Goal: Use online tool/utility: Utilize a website feature to perform a specific function

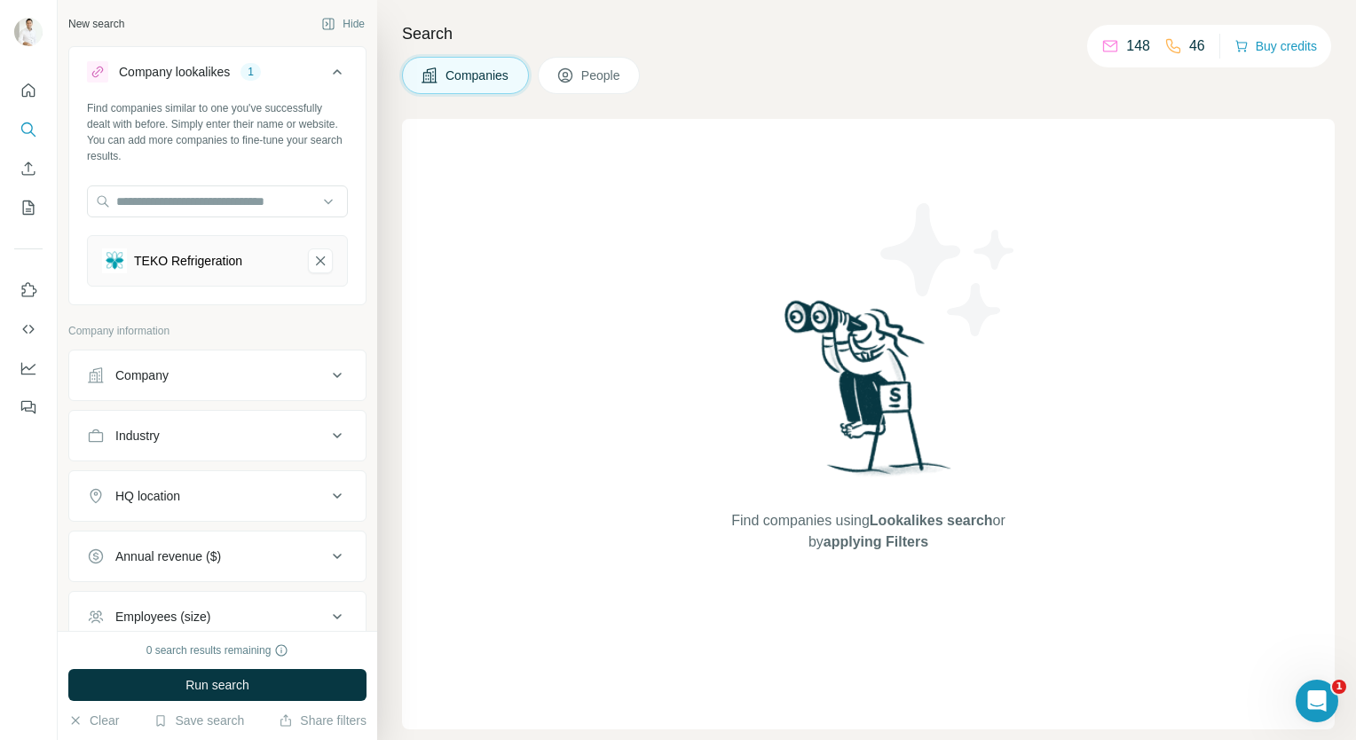
click at [226, 373] on div "Company" at bounding box center [207, 375] width 240 height 18
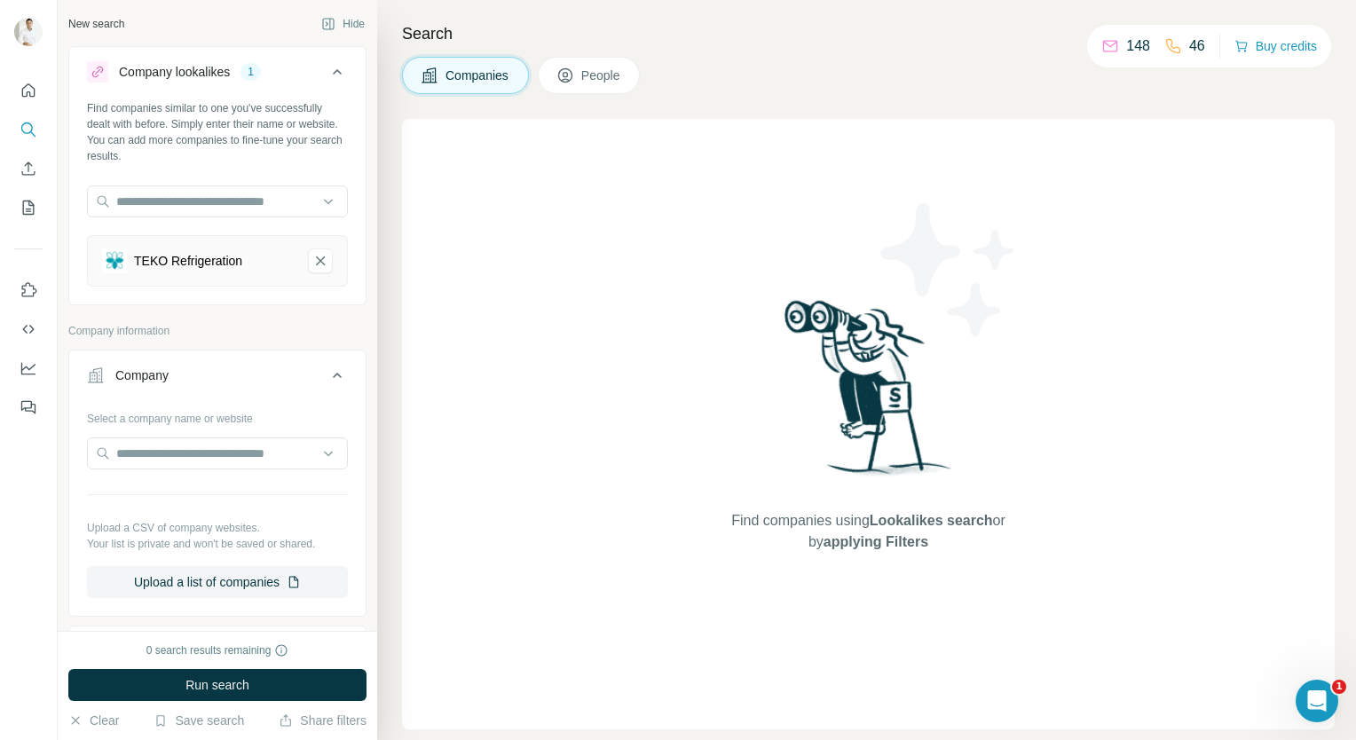
click at [226, 373] on div "Company" at bounding box center [207, 375] width 240 height 18
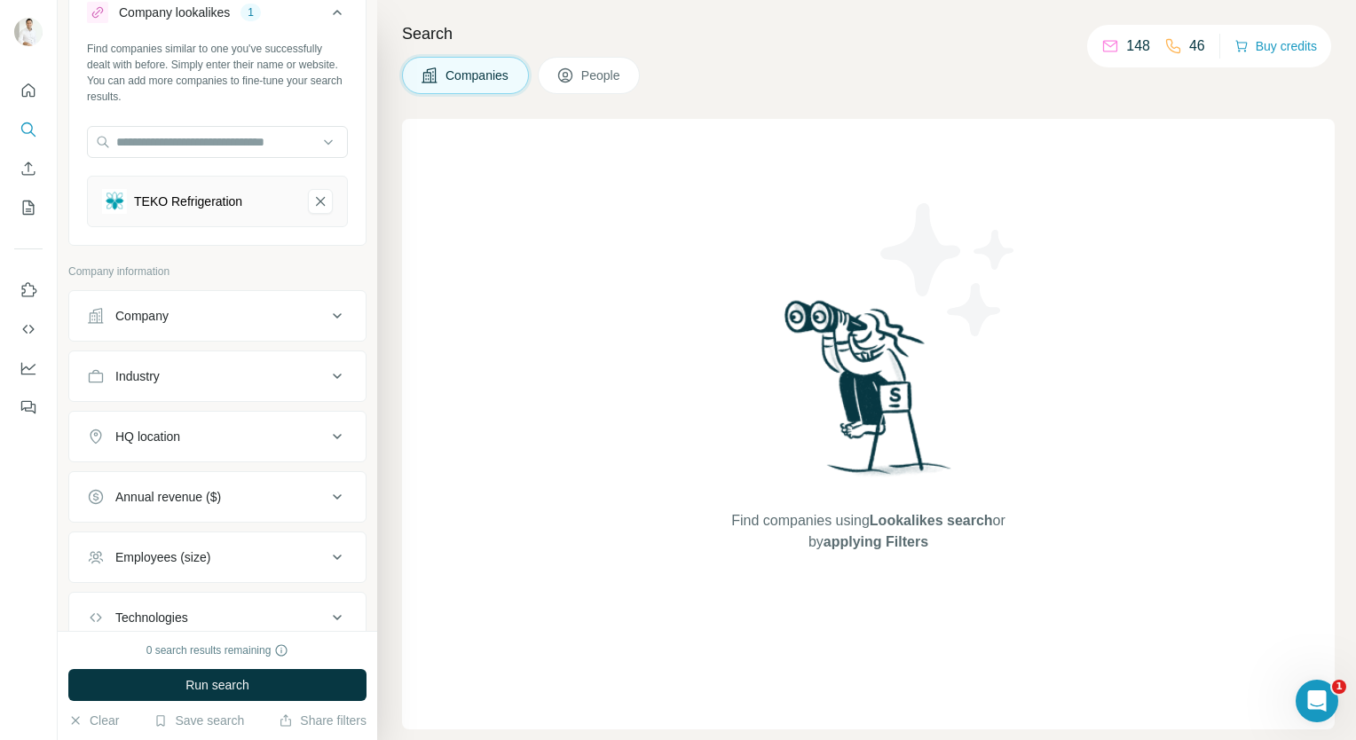
scroll to position [89, 0]
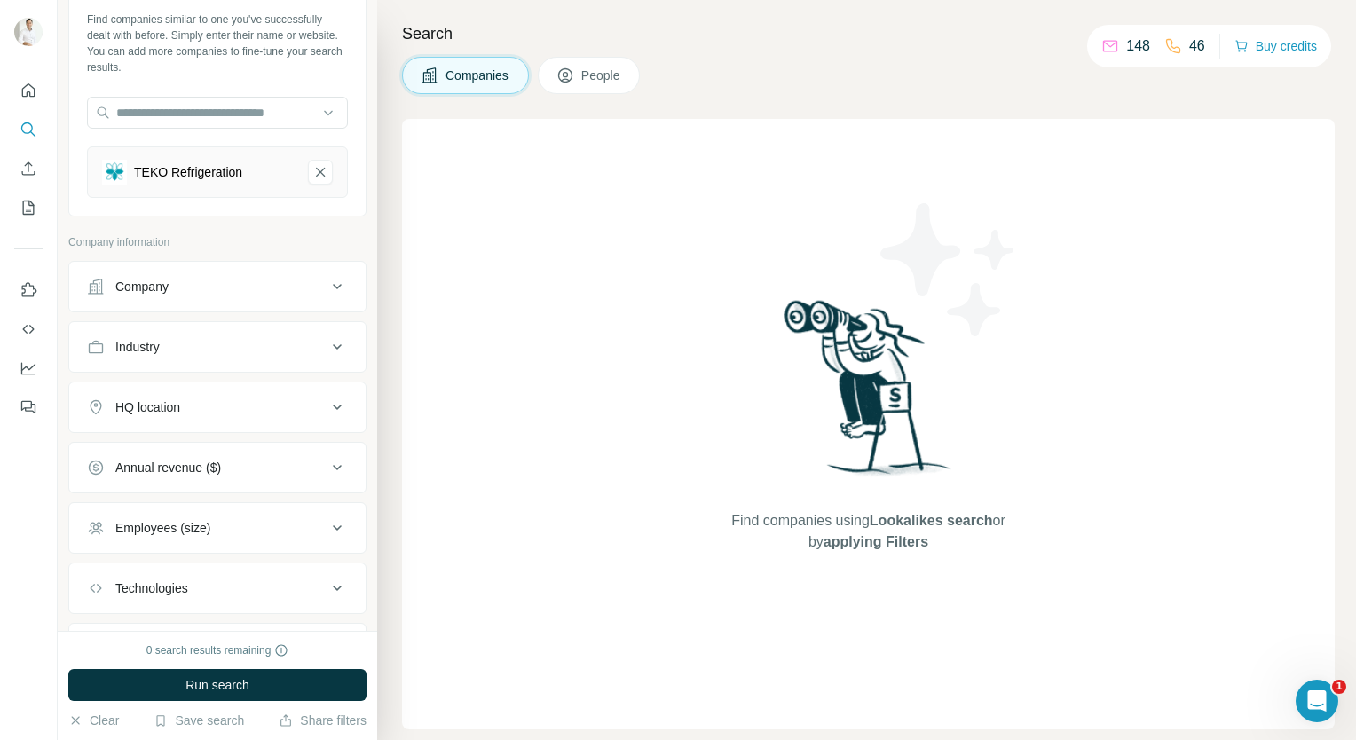
click at [235, 347] on div "Industry" at bounding box center [207, 347] width 240 height 18
click at [221, 395] on input at bounding box center [208, 392] width 219 height 20
type input "*"
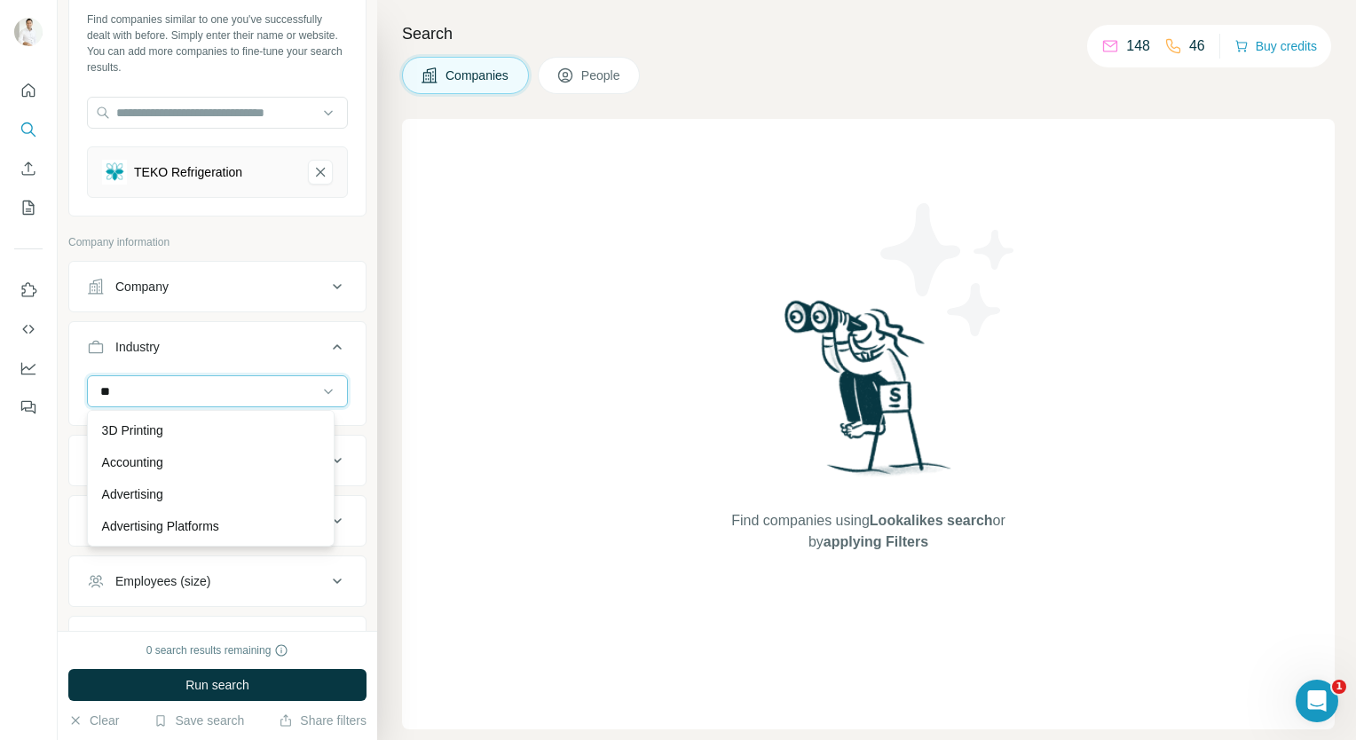
type input "***"
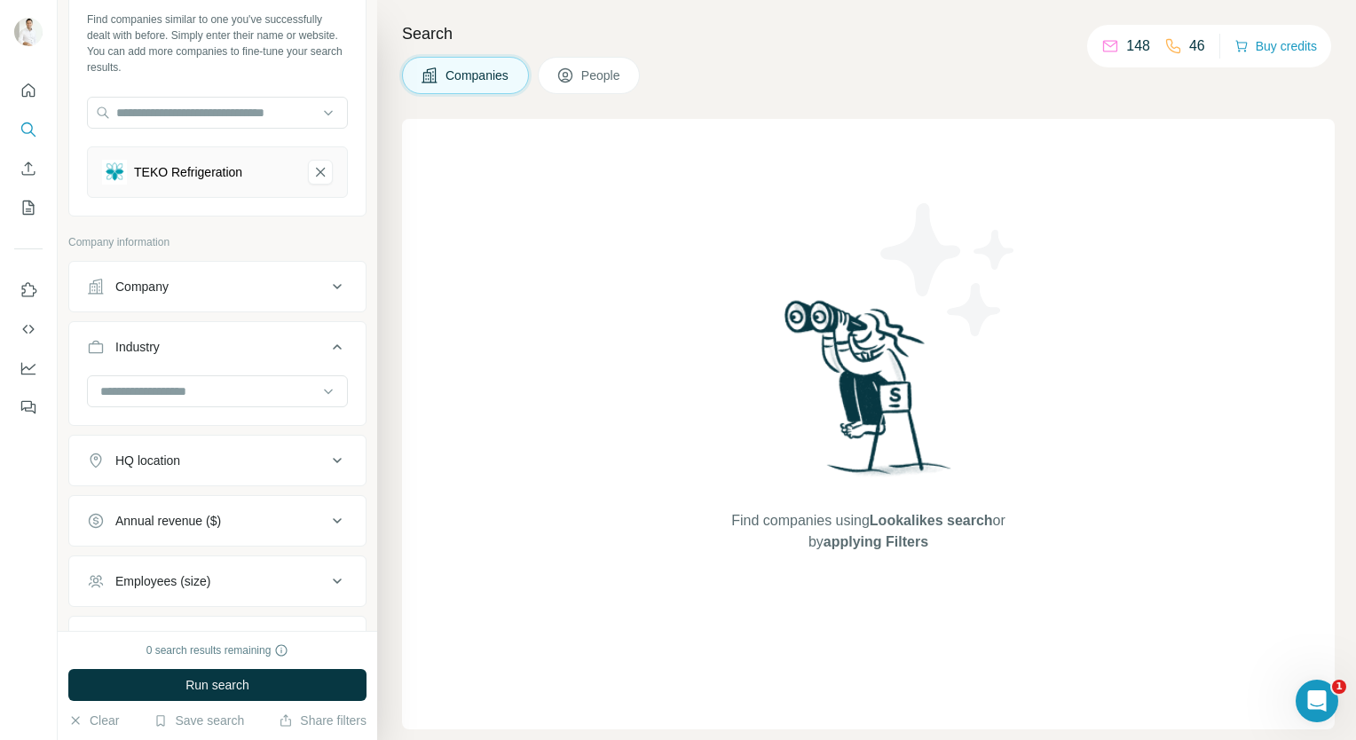
click at [57, 500] on div at bounding box center [29, 370] width 58 height 740
click at [220, 466] on div "HQ location" at bounding box center [207, 461] width 240 height 18
click at [199, 506] on input "text" at bounding box center [217, 505] width 261 height 32
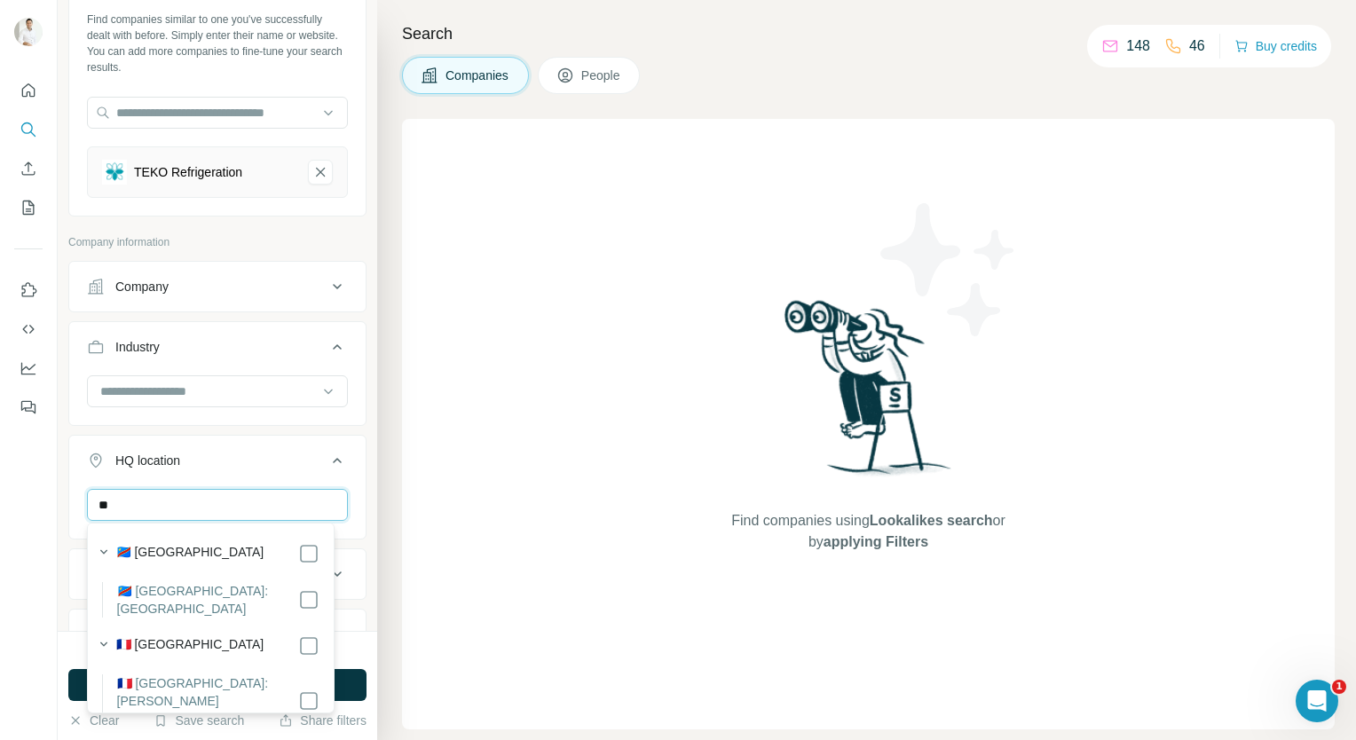
type input "*"
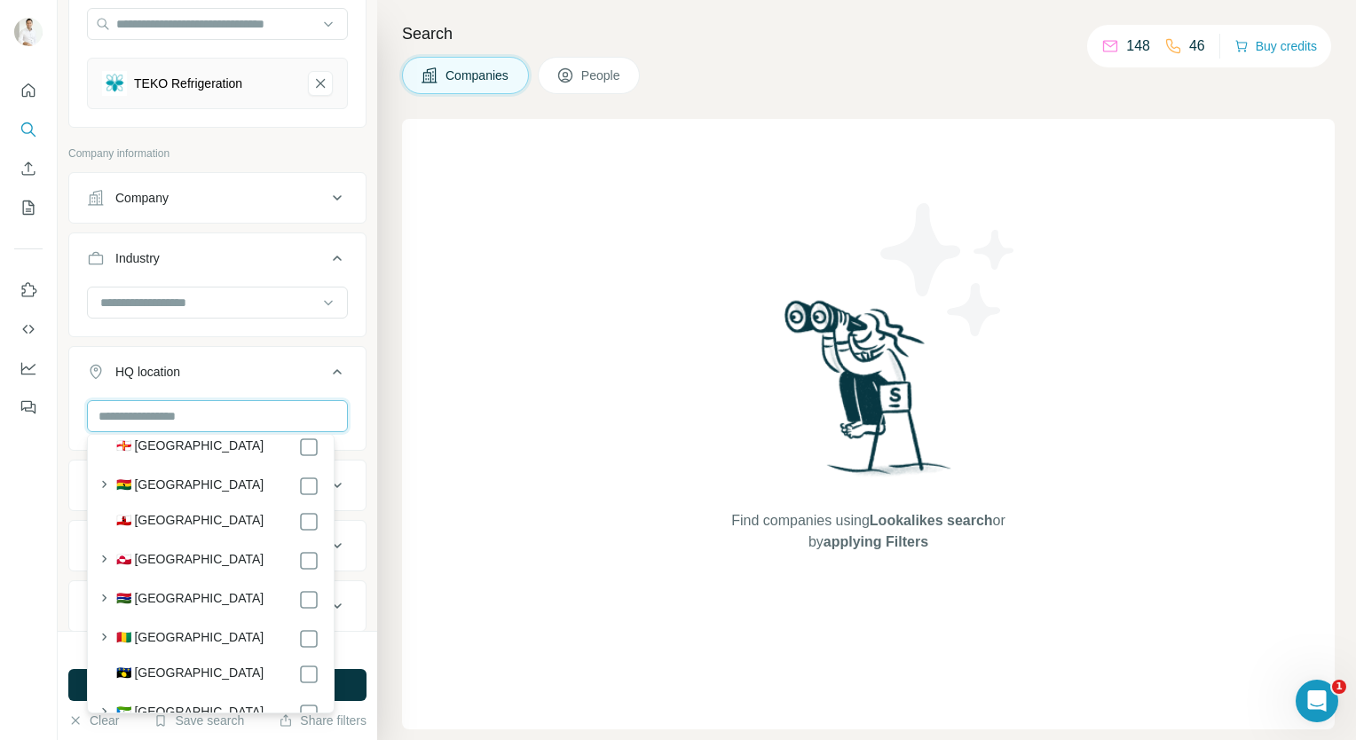
scroll to position [3106, 0]
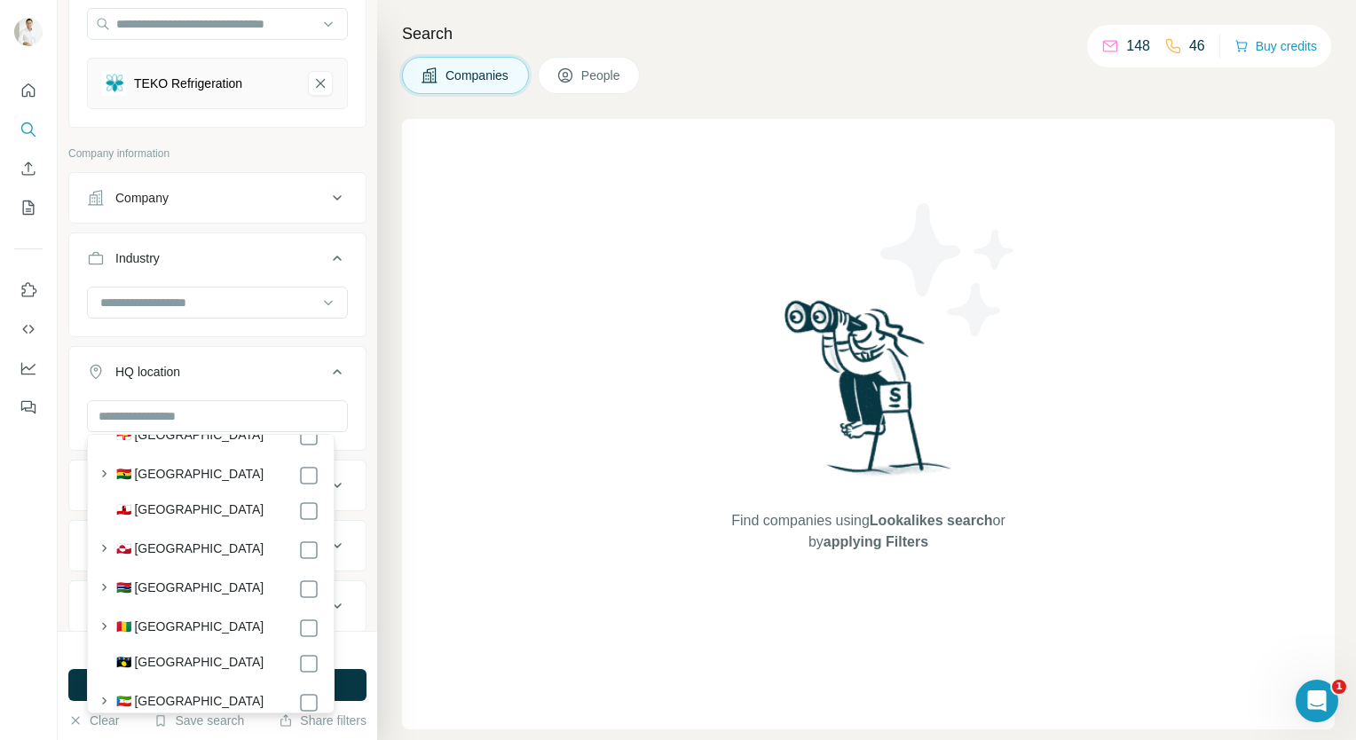
click at [42, 534] on div at bounding box center [29, 370] width 58 height 740
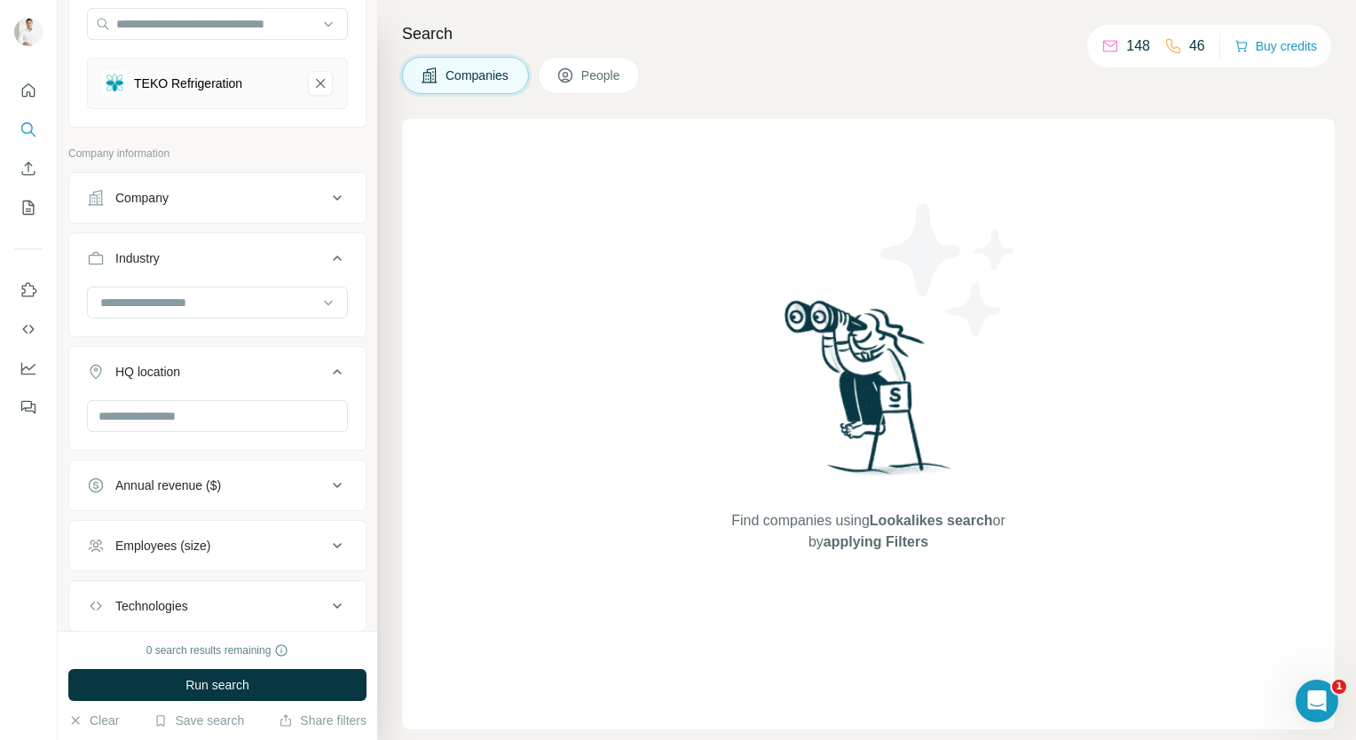
click at [178, 537] on div "Employees (size)" at bounding box center [162, 546] width 95 height 18
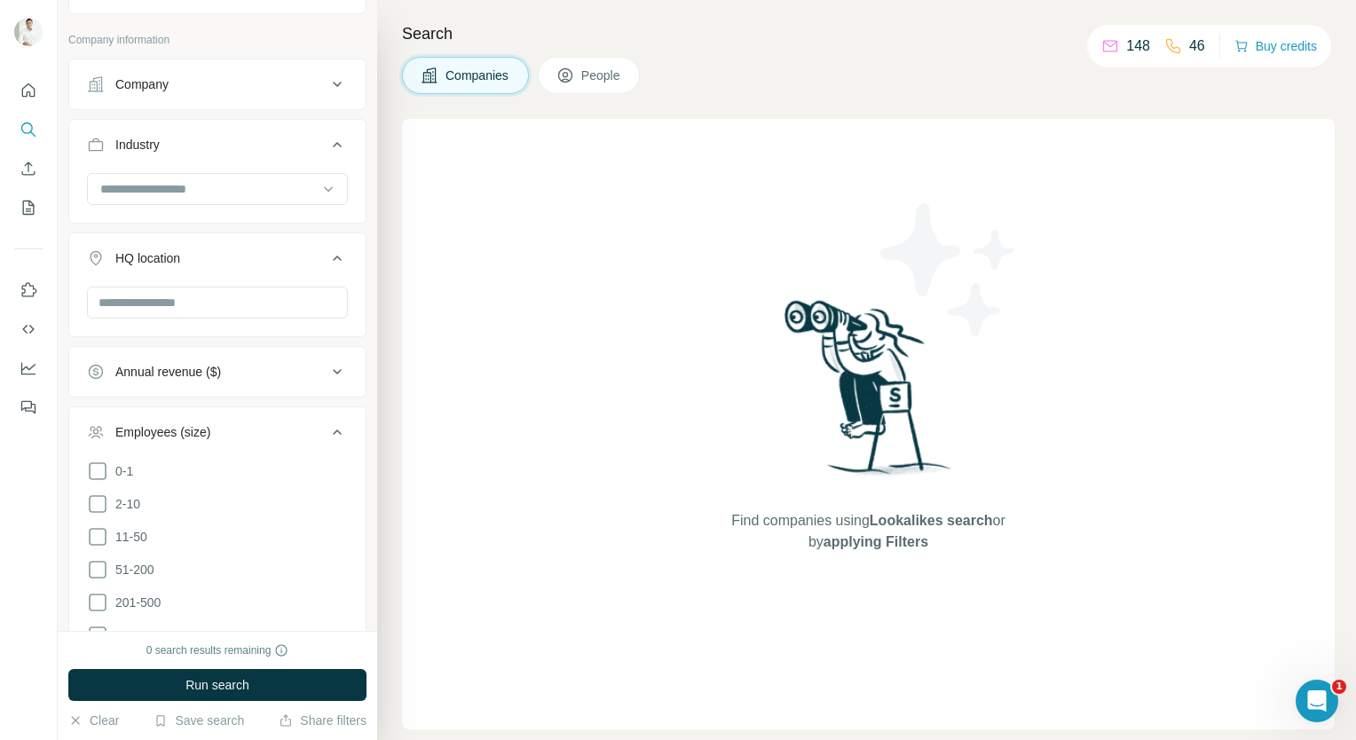
scroll to position [444, 0]
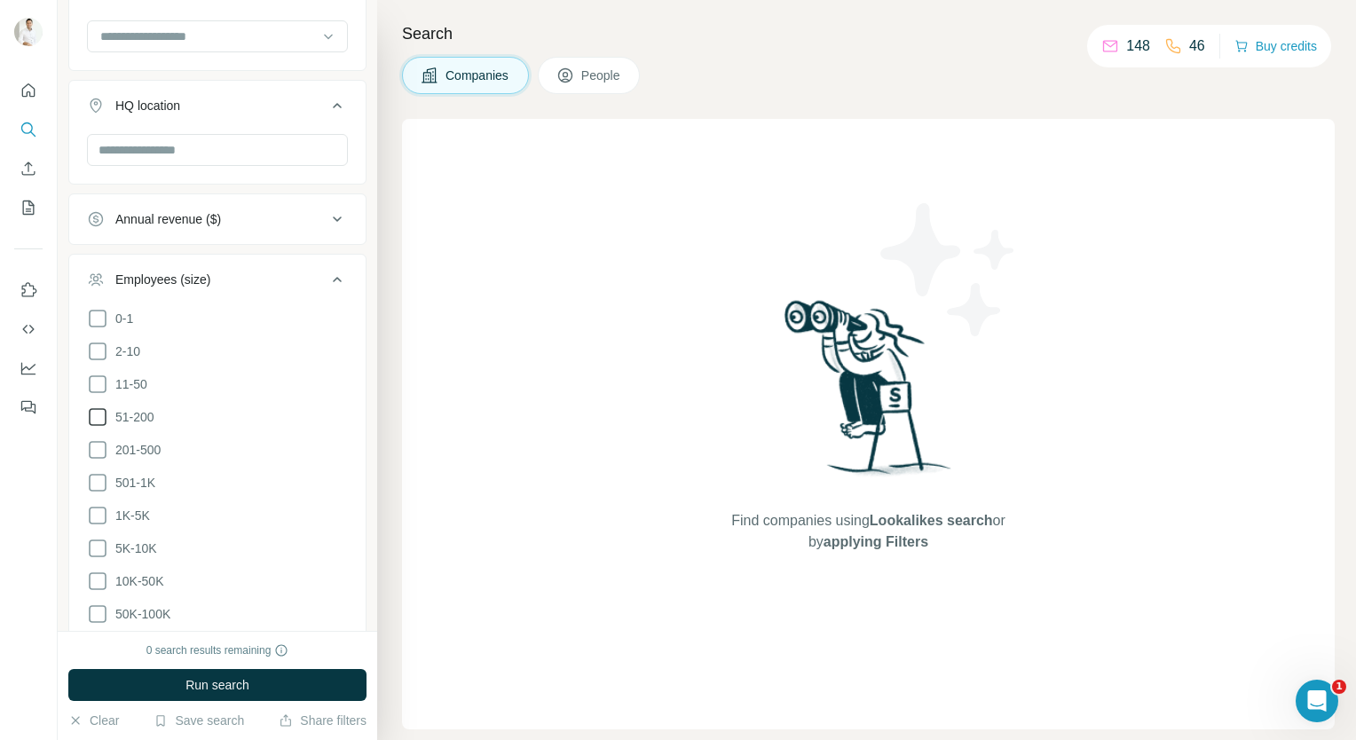
click at [103, 413] on icon at bounding box center [97, 416] width 21 height 21
click at [103, 445] on icon at bounding box center [97, 449] width 21 height 21
click at [98, 481] on icon at bounding box center [97, 482] width 21 height 21
click at [50, 497] on div at bounding box center [29, 370] width 58 height 740
click at [169, 687] on button "Run search" at bounding box center [217, 685] width 298 height 32
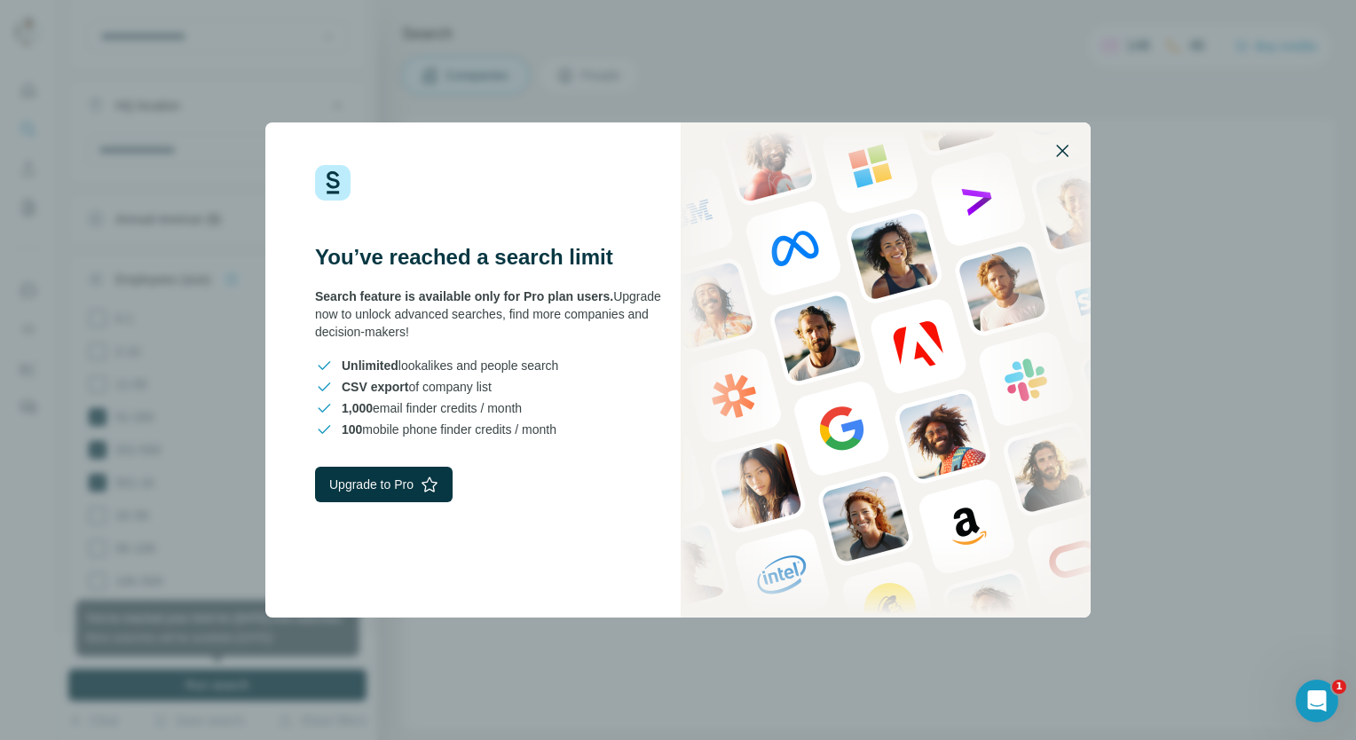
click at [1057, 142] on icon "button" at bounding box center [1062, 150] width 21 height 21
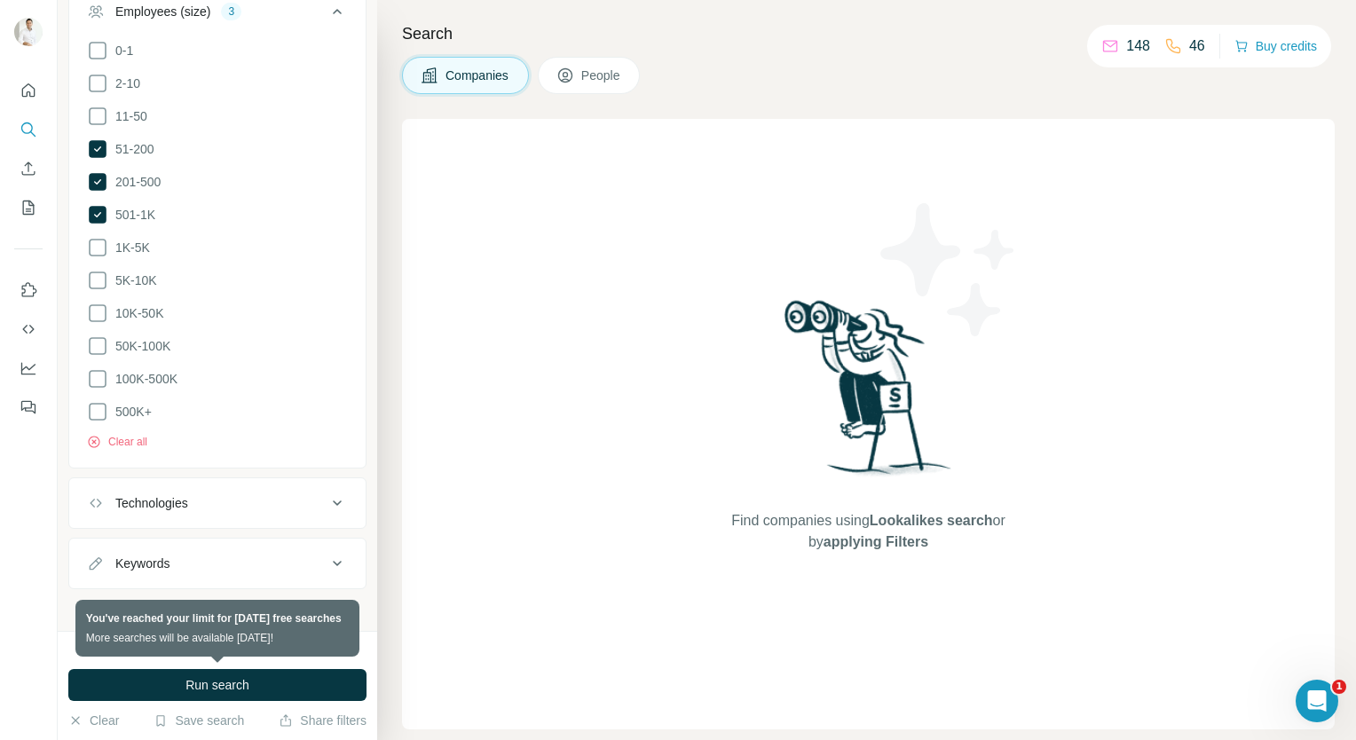
scroll to position [713, 0]
click at [181, 502] on div "Technologies" at bounding box center [151, 502] width 73 height 18
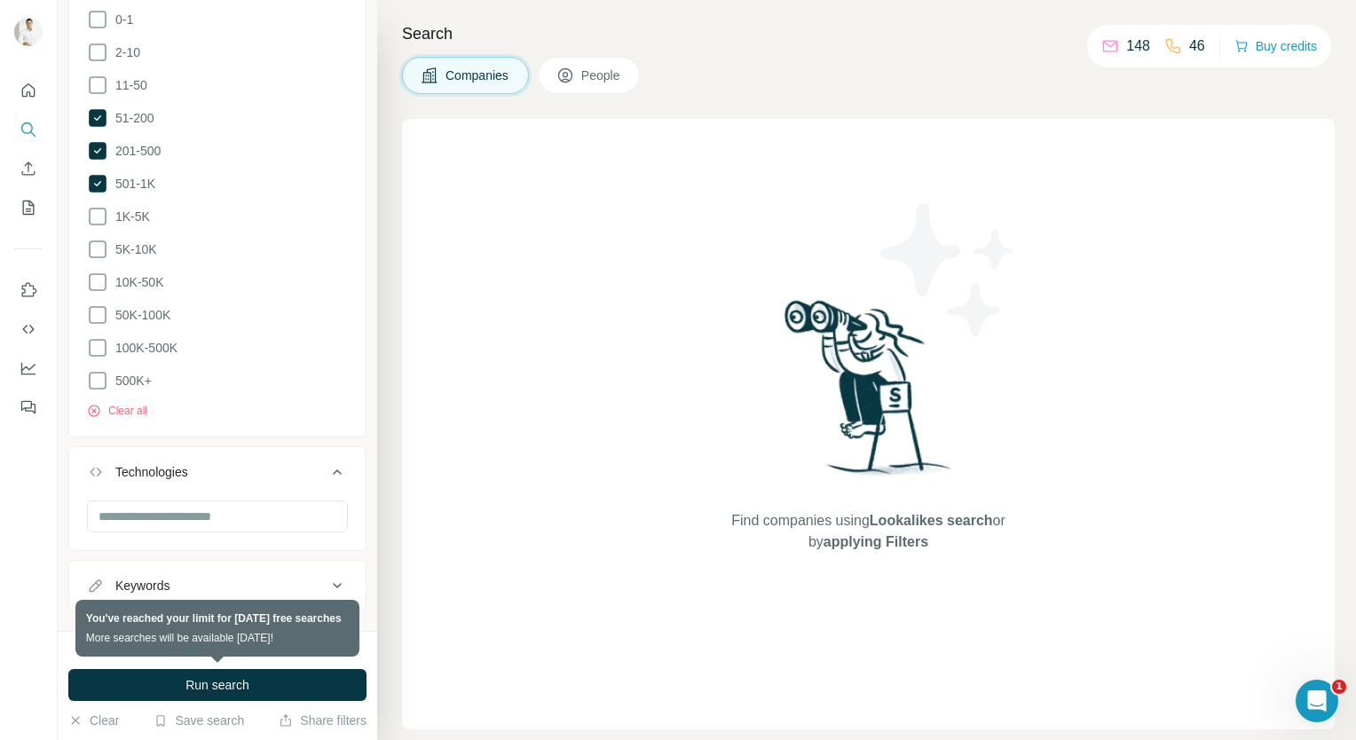
scroll to position [767, 0]
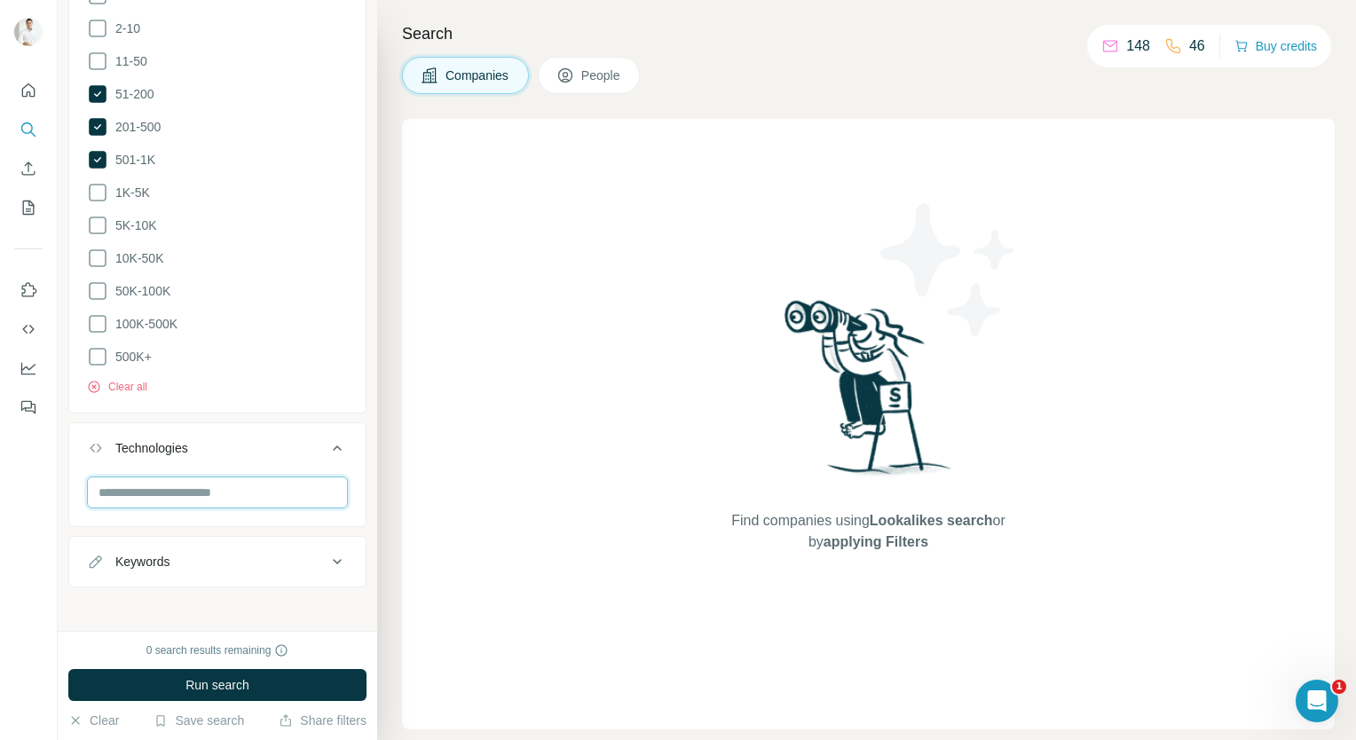
click at [185, 489] on input "text" at bounding box center [217, 493] width 261 height 32
type input "*"
click at [28, 493] on div at bounding box center [29, 370] width 58 height 740
click at [208, 557] on div "Keywords" at bounding box center [207, 562] width 240 height 18
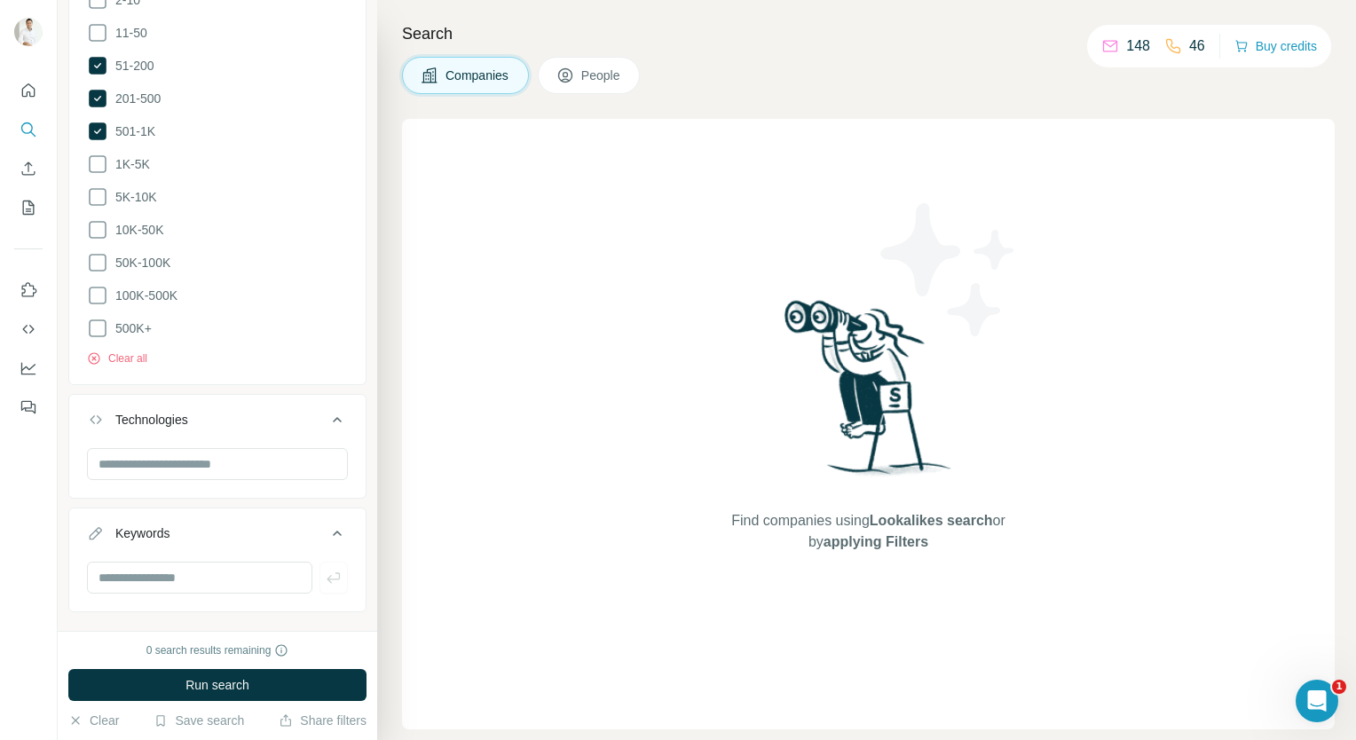
scroll to position [820, 0]
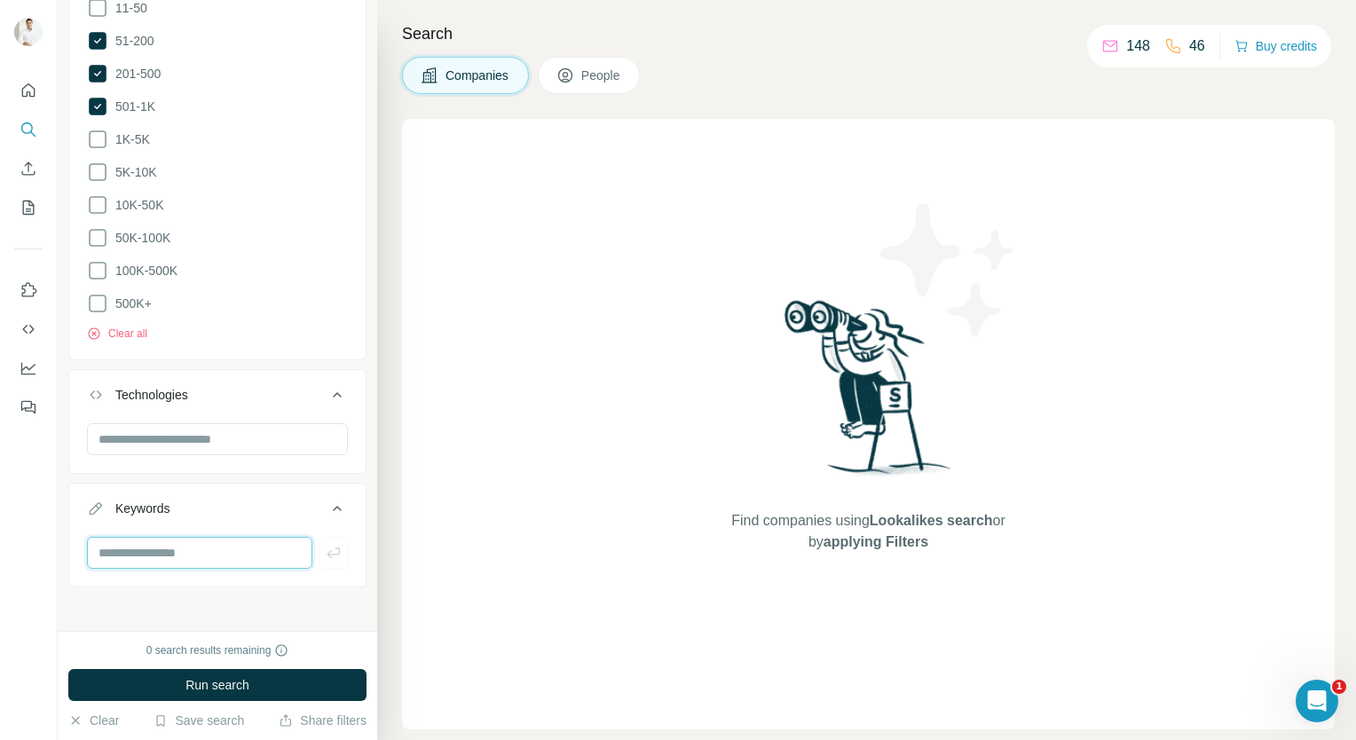
click at [209, 557] on input "text" at bounding box center [199, 553] width 225 height 32
